Goal: Task Accomplishment & Management: Complete application form

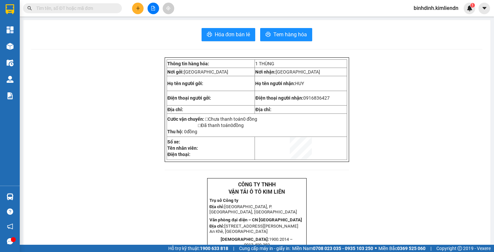
click at [138, 5] on button at bounding box center [138, 9] width 12 height 12
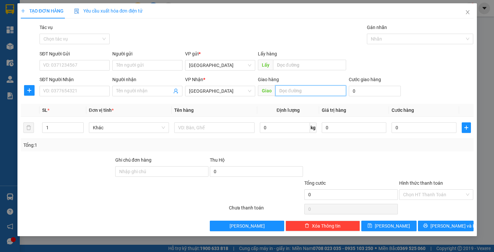
click at [306, 93] on input "text" at bounding box center [310, 90] width 71 height 11
type input "CX [PERSON_NAME]"
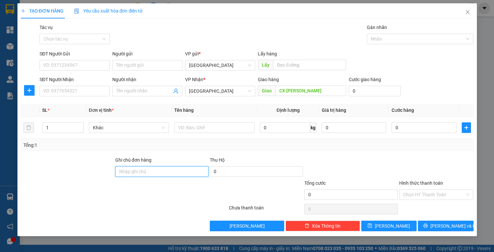
click at [148, 173] on input "Ghi chú đơn hàng" at bounding box center [161, 171] width 93 height 11
type input "77b01625-0935061227"
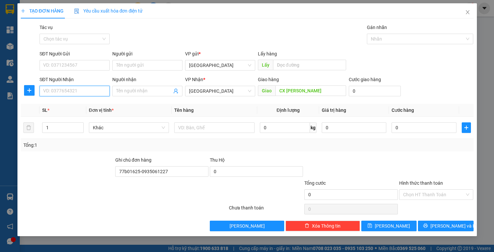
click at [91, 94] on input "SĐT Người Nhận" at bounding box center [75, 91] width 70 height 11
type input "0989997093"
click at [129, 92] on input "Người nhận" at bounding box center [144, 90] width 56 height 7
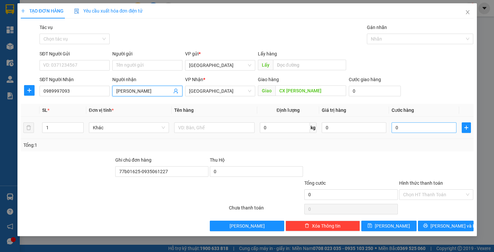
type input "[PERSON_NAME]"
click at [407, 125] on input "0" at bounding box center [424, 127] width 65 height 11
type input "5"
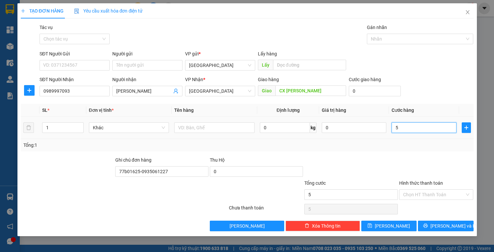
type input "50"
type input "50.000"
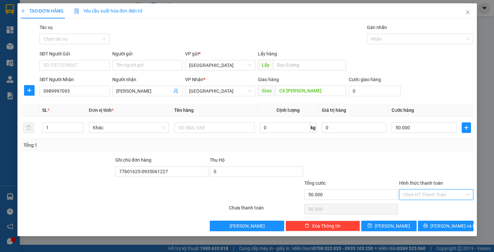
click at [422, 196] on input "Hình thức thanh toán" at bounding box center [434, 194] width 62 height 10
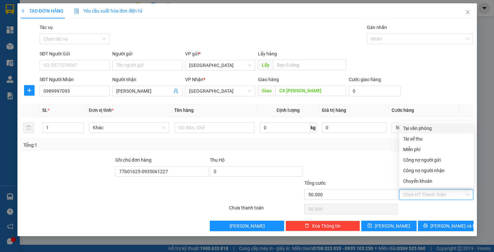
click at [422, 130] on div "Tại văn phòng" at bounding box center [436, 128] width 67 height 7
type input "0"
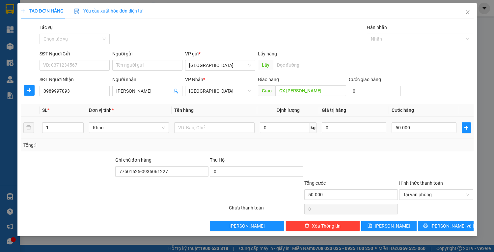
click at [229, 133] on div at bounding box center [214, 127] width 80 height 13
click at [228, 129] on input "text" at bounding box center [214, 127] width 80 height 11
type input "XỐP"
click at [463, 227] on button "[PERSON_NAME] và In" at bounding box center [445, 225] width 55 height 11
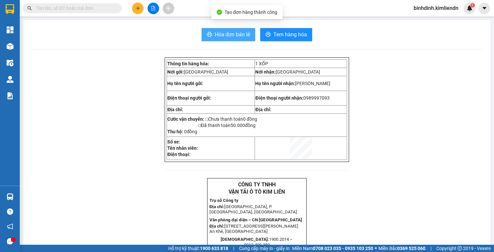
click at [242, 35] on span "Hóa đơn bán lẻ" at bounding box center [233, 34] width 36 height 8
